Goal: Use online tool/utility: Utilize a website feature to perform a specific function

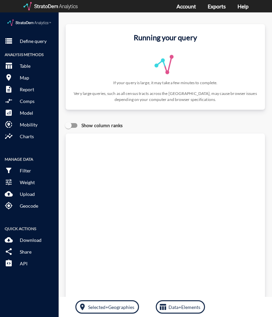
drag, startPoint x: 133, startPoint y: 169, endPoint x: 114, endPoint y: 121, distance: 51.9
click div "Query progress Home value estimates modeled in part using aggregate data provid…"
click input "Show column ranks"
checkbox input "true"
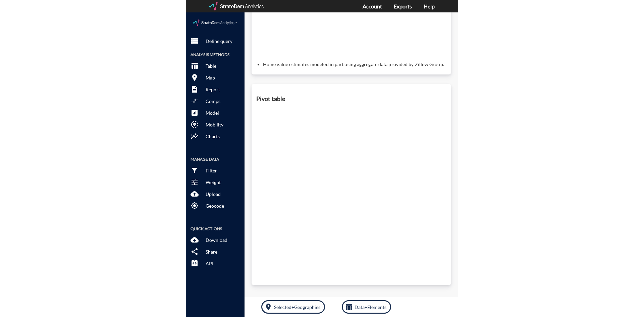
scroll to position [261, 0]
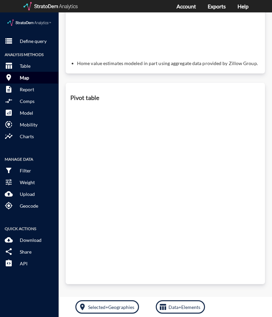
click p "Map"
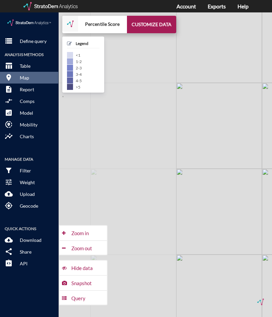
scroll to position [255, 0]
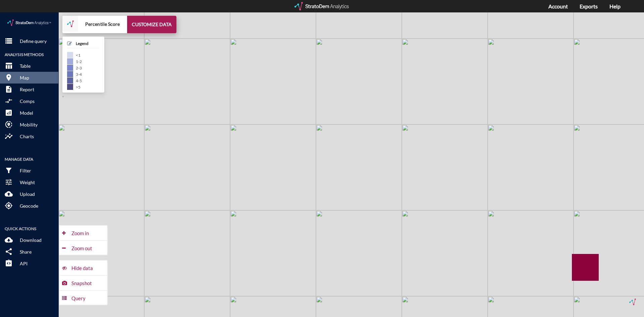
drag, startPoint x: 290, startPoint y: 160, endPoint x: 285, endPoint y: 160, distance: 5.0
click div "+ − Percentile Score CUSTOMIZE DATA Legend < 1 1 - 2 2 - 3 3 - 4 4 - 5 > 5 Draw…"
drag, startPoint x: 285, startPoint y: 160, endPoint x: 276, endPoint y: 161, distance: 8.7
click div "+ − Percentile Score CUSTOMIZE DATA Legend < 1 1 - 2 2 - 3 3 - 4 4 - 5 > 5 Draw…"
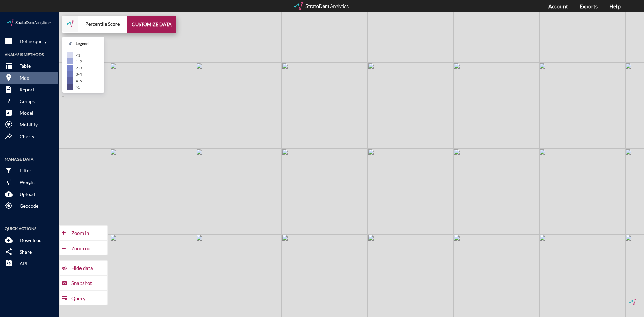
drag, startPoint x: 273, startPoint y: 160, endPoint x: 322, endPoint y: 127, distance: 59.1
click div "+ − Percentile Score CUSTOMIZE DATA Legend < 1 1 - 2 2 - 3 3 - 4 4 - 5 > 5 Draw…"
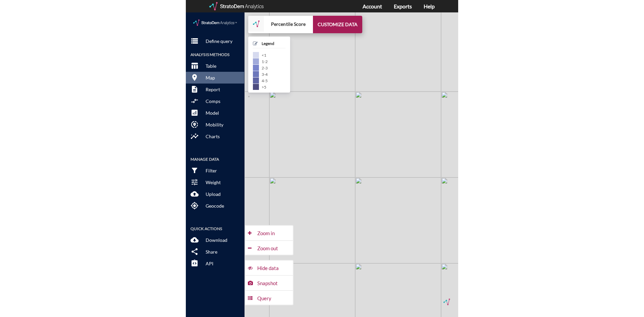
scroll to position [261, 0]
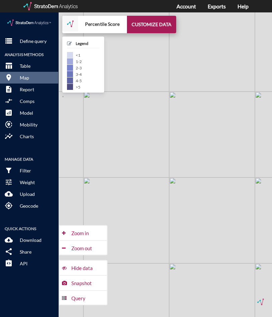
click div "+ − Percentile Score CUSTOMIZE DATA Legend < 1 1 - 2 2 - 3 3 - 4 4 - 5 > 5 Draw…"
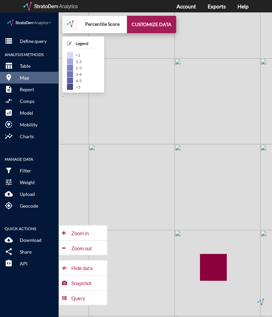
drag, startPoint x: 148, startPoint y: 191, endPoint x: 158, endPoint y: 226, distance: 36.0
click div "+ − Percentile Score CUSTOMIZE DATA Legend < 1 1 - 2 2 - 3 3 - 4 4 - 5 > 5 Draw…"
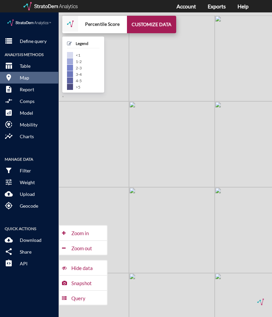
drag, startPoint x: 133, startPoint y: 94, endPoint x: 178, endPoint y: 143, distance: 66.5
click div "+ − Percentile Score CUSTOMIZE DATA Legend < 1 1 - 2 2 - 3 3 - 4 4 - 5 > 5 Draw…"
drag, startPoint x: 169, startPoint y: 144, endPoint x: 217, endPoint y: 142, distance: 48.3
click div "+ − Percentile Score CUSTOMIZE DATA Legend < 1 1 - 2 2 - 3 3 - 4 4 - 5 > 5 Draw…"
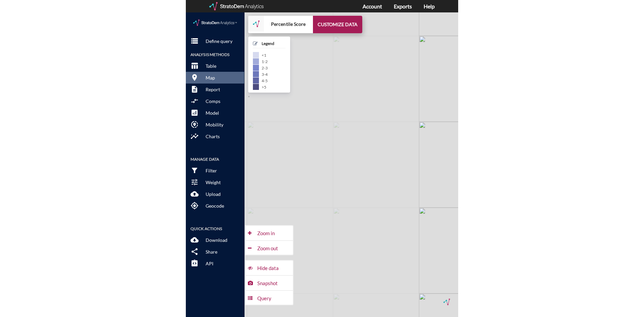
scroll to position [255, 0]
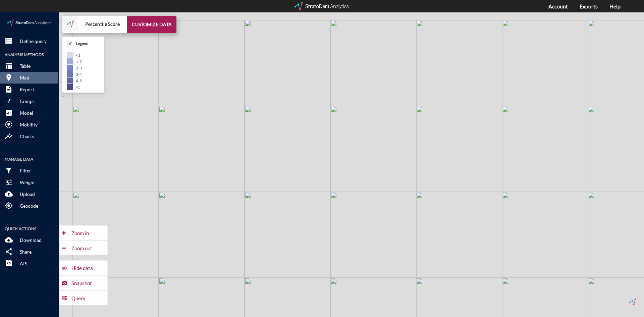
drag, startPoint x: 411, startPoint y: 150, endPoint x: 423, endPoint y: 221, distance: 72.1
click div "+ − Percentile Score CUSTOMIZE DATA Legend < 1 1 - 2 2 - 3 3 - 4 4 - 5 > 5 Draw…"
drag, startPoint x: 251, startPoint y: 170, endPoint x: 89, endPoint y: 273, distance: 192.3
click div "Snapshot"
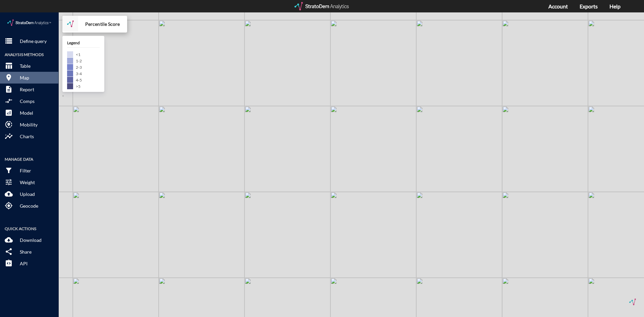
drag, startPoint x: 204, startPoint y: 155, endPoint x: 212, endPoint y: 144, distance: 13.7
click div "+ − Percentile Score CUSTOMIZE DATA Legend < 1 1 - 2 2 - 3 3 - 4 4 - 5 > 5 Draw…"
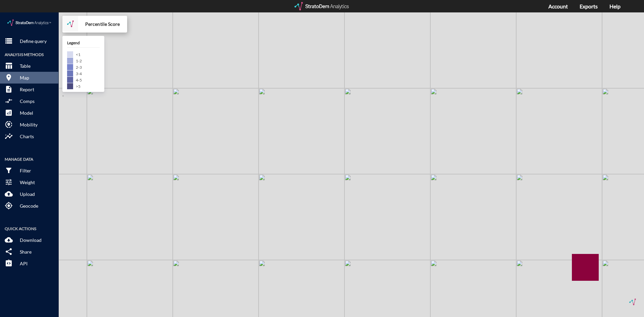
click strong "Percentile Score"
drag, startPoint x: 139, startPoint y: 252, endPoint x: 85, endPoint y: 261, distance: 55.5
click div "+ − Percentile Score CUSTOMIZE DATA Legend < 1 1 - 2 2 - 3 3 - 4 4 - 5 > 5 Draw…"
click h5 "Legend"
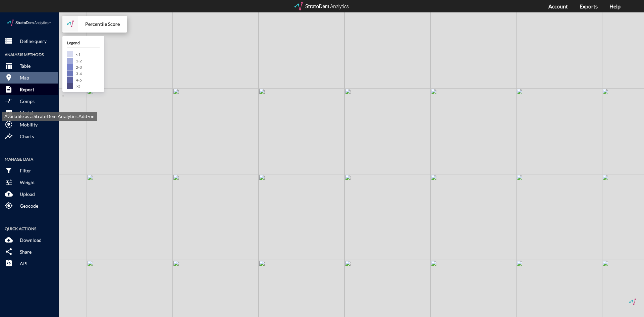
click p "Report"
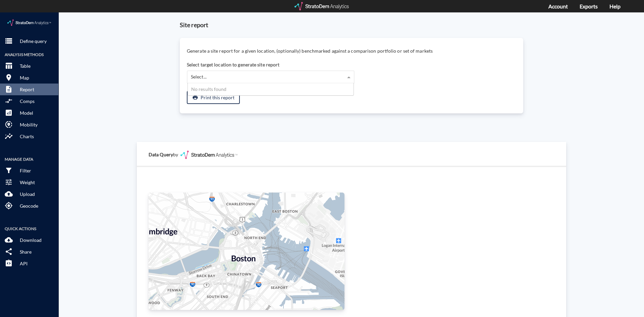
click div "Select..."
click button "print Print this report"
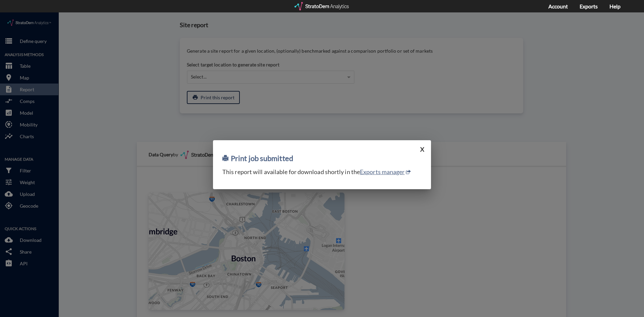
drag, startPoint x: 420, startPoint y: 136, endPoint x: 389, endPoint y: 134, distance: 31.9
click button "X"
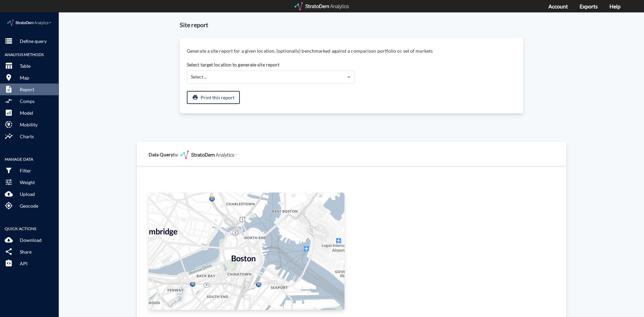
click p "Table"
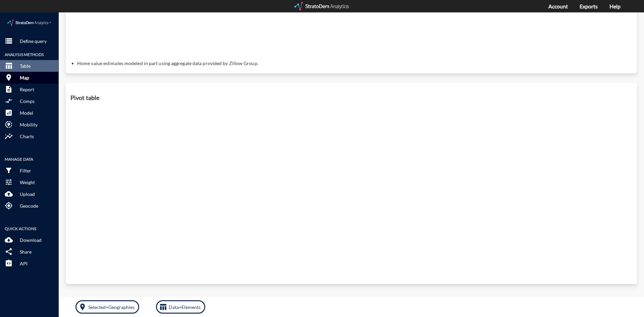
click p "Map"
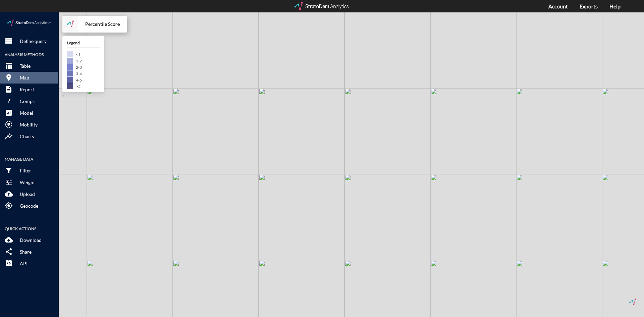
click div
drag, startPoint x: 102, startPoint y: 13, endPoint x: 69, endPoint y: 8, distance: 32.9
click strong "Percentile Score"
click img
